Goal: Find specific page/section: Find specific page/section

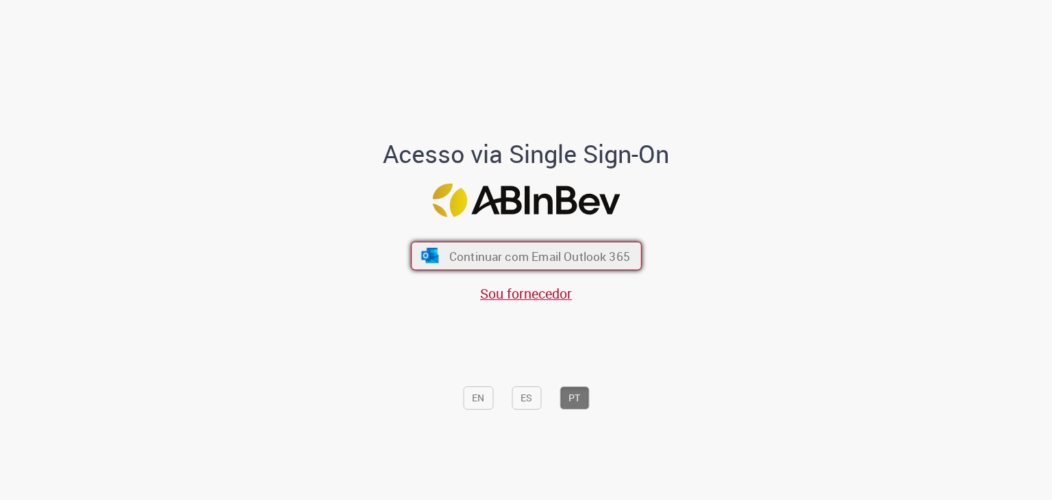
click at [449, 247] on button "Continuar com Email Outlook 365" at bounding box center [526, 256] width 231 height 29
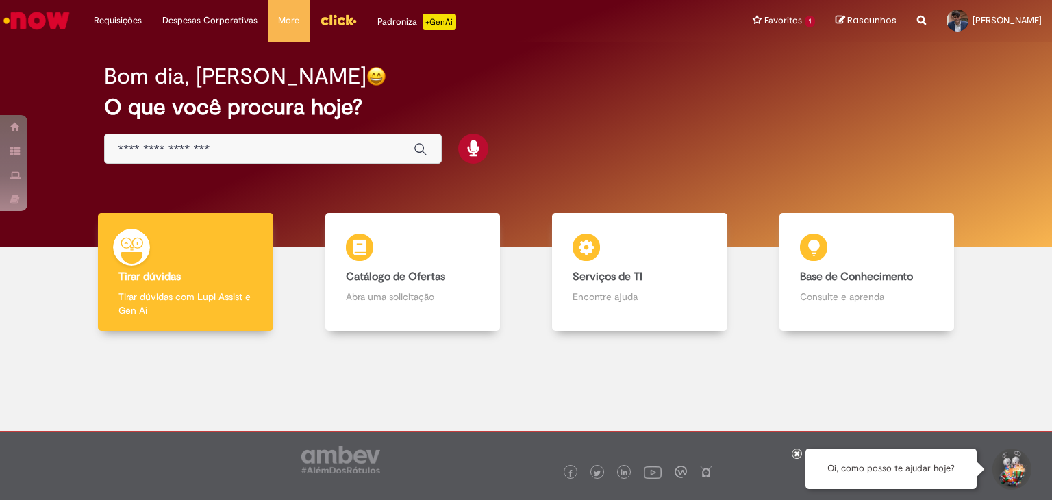
click at [245, 138] on div "Global" at bounding box center [273, 148] width 338 height 31
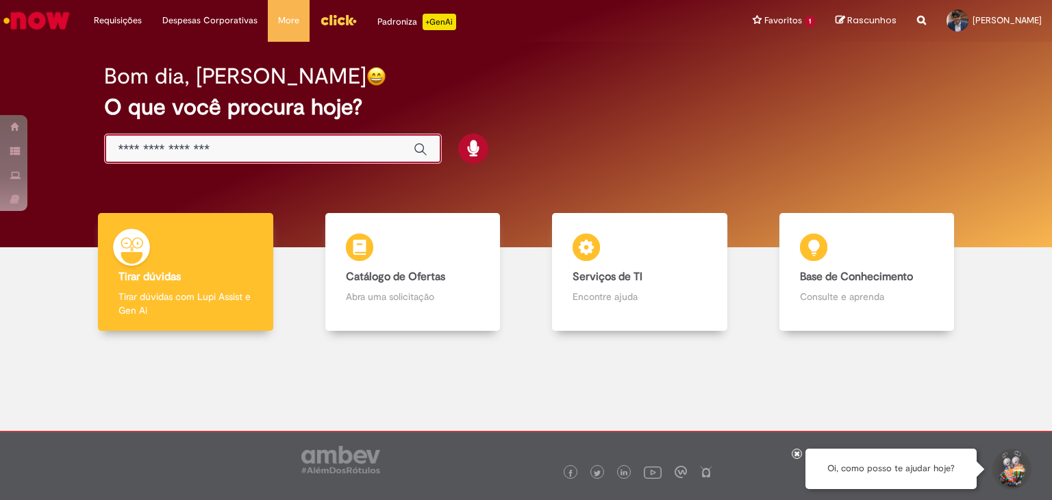
click at [236, 147] on input "Basta digitar aqui" at bounding box center [258, 150] width 281 height 16
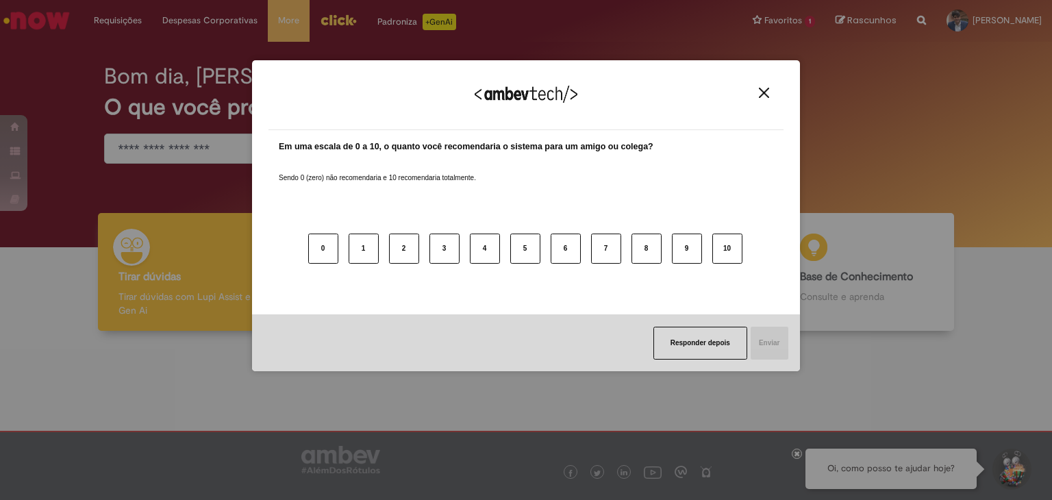
click at [757, 88] on button "Close" at bounding box center [763, 93] width 18 height 12
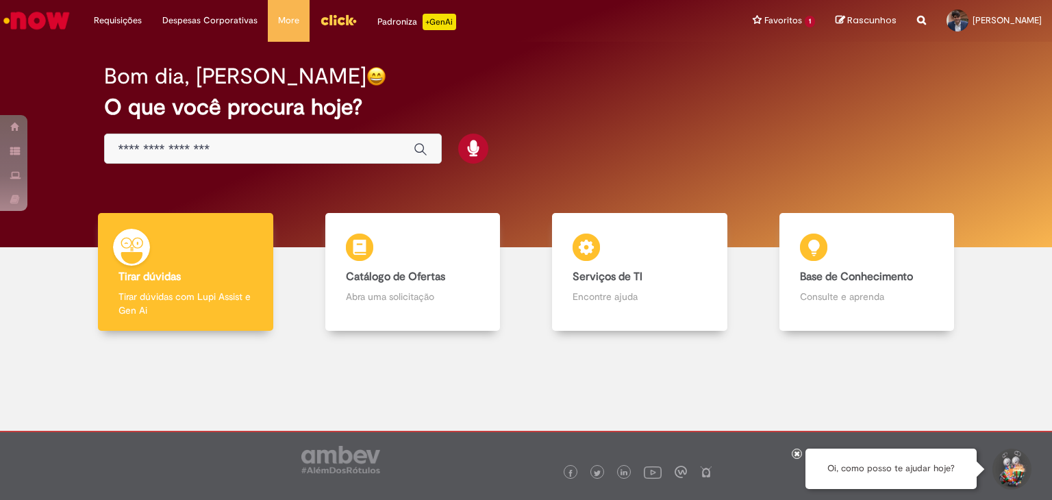
click at [229, 154] on div "Global" at bounding box center [273, 148] width 338 height 31
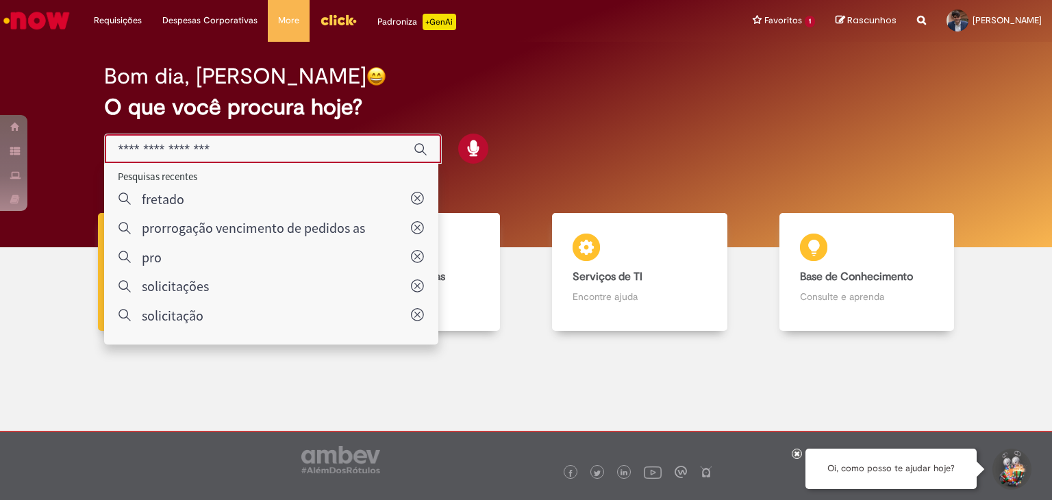
click at [228, 151] on input "Basta digitar aqui" at bounding box center [258, 150] width 281 height 16
